Goal: Task Accomplishment & Management: Manage account settings

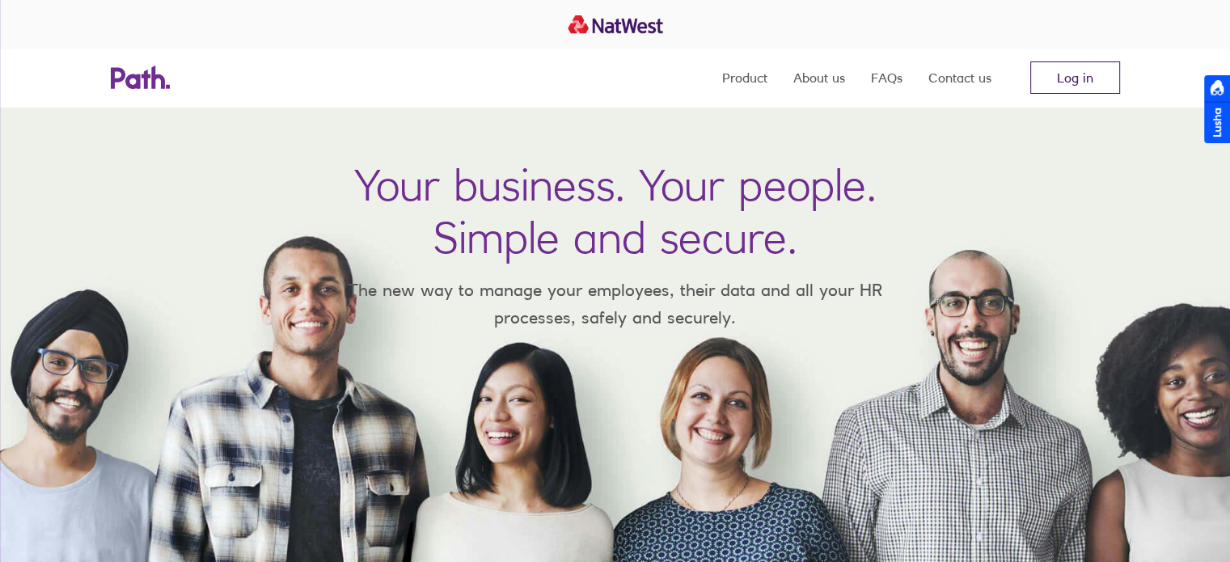
click at [1063, 74] on link "Log in" at bounding box center [1075, 77] width 90 height 32
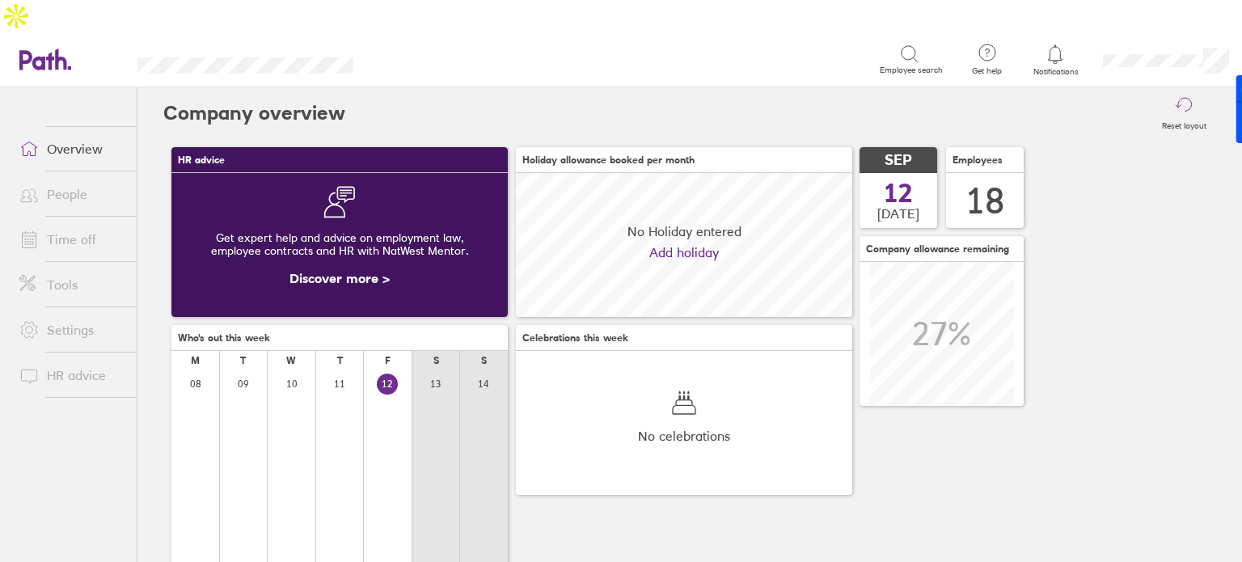
scroll to position [143, 336]
click at [1120, 349] on div "HR advice Get expert help and advice on employment law, employee contracts and …" at bounding box center [689, 454] width 1053 height 631
click at [80, 223] on link "Time off" at bounding box center [71, 239] width 130 height 32
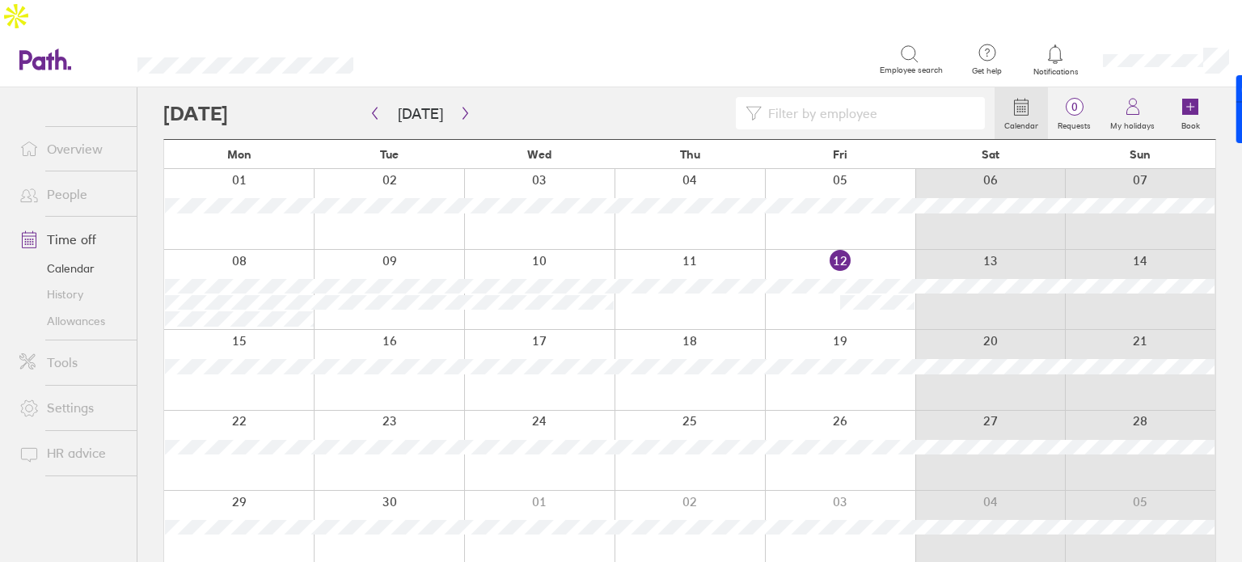
click at [76, 308] on link "Allowances" at bounding box center [71, 321] width 130 height 26
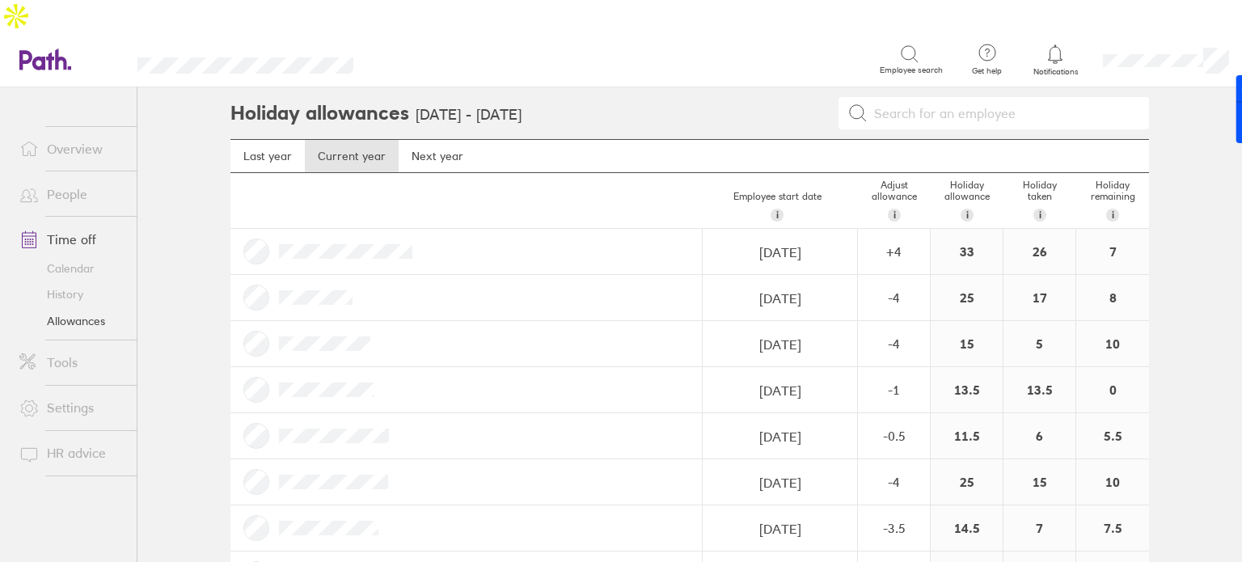
click at [1176, 284] on main "Holiday allowances [DATE] - [DATE] Last year Current year Next year Employee st…" at bounding box center [689, 341] width 1105 height 509
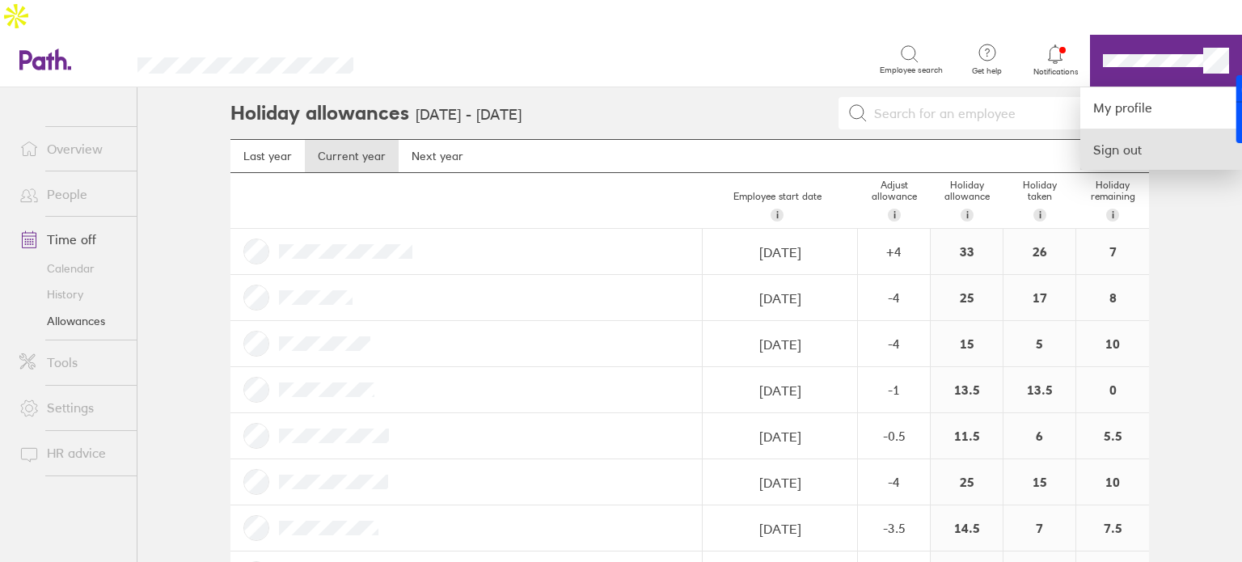
click at [1130, 129] on link "Sign out" at bounding box center [1161, 149] width 162 height 40
